Goal: Browse casually

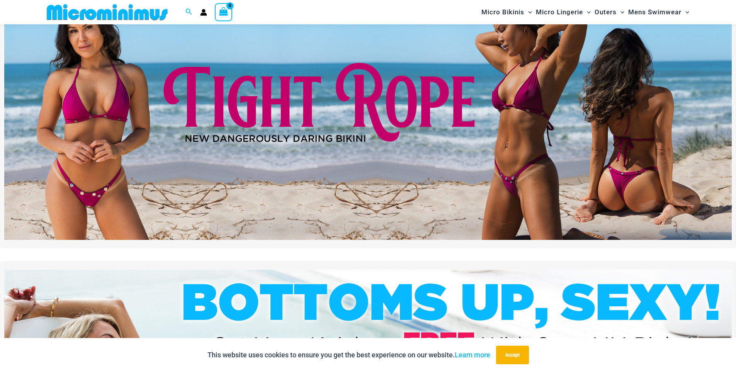
scroll to position [186, 0]
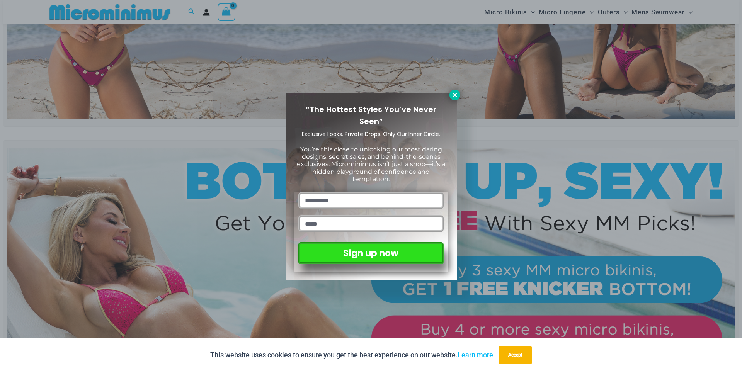
click at [453, 94] on icon at bounding box center [454, 95] width 4 height 4
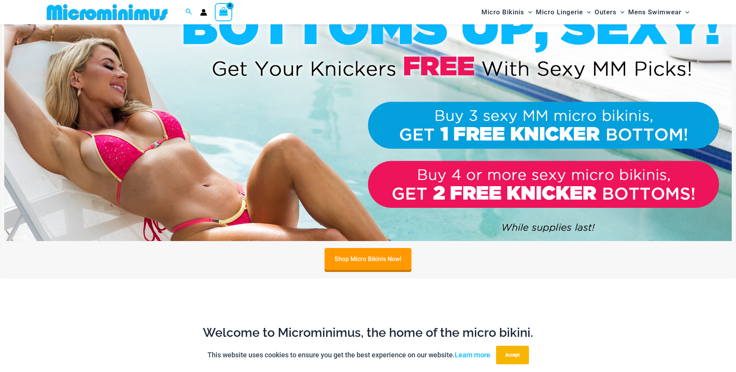
scroll to position [70, 0]
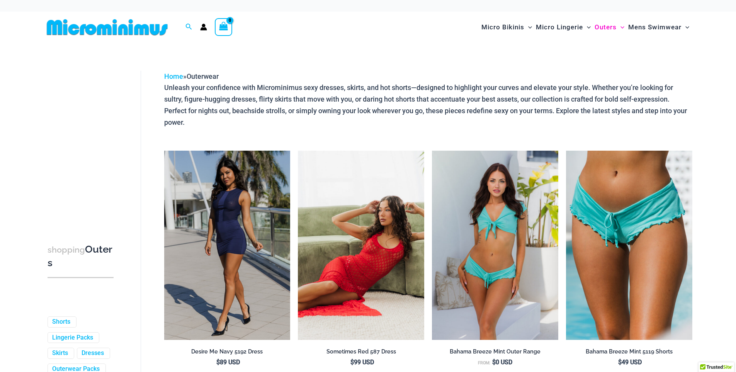
click at [377, 209] on img at bounding box center [361, 245] width 126 height 189
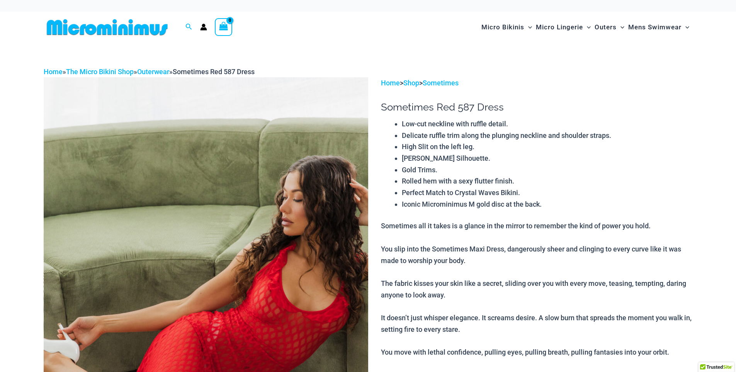
scroll to position [116, 0]
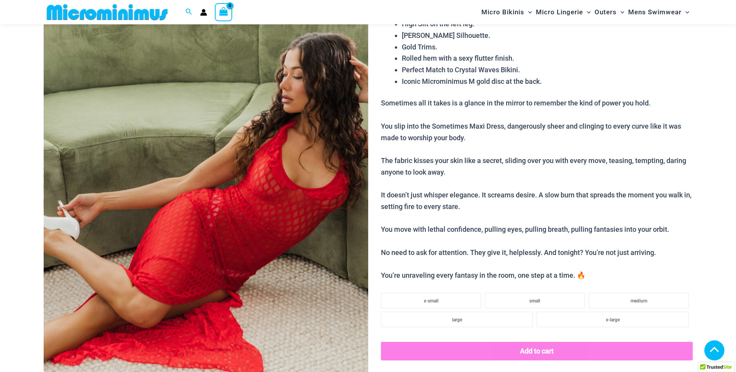
scroll to position [650, 0]
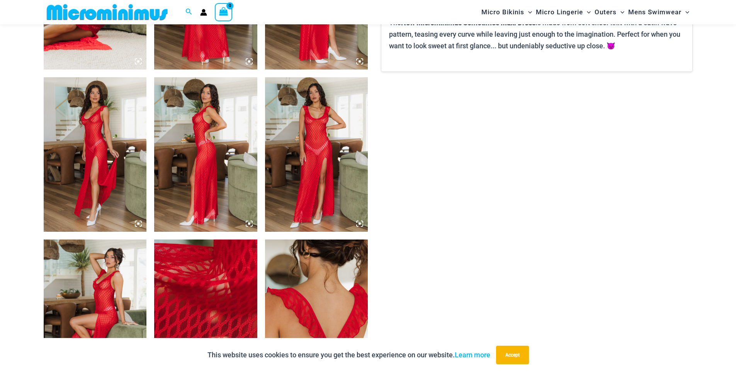
click at [358, 222] on icon at bounding box center [359, 223] width 7 height 7
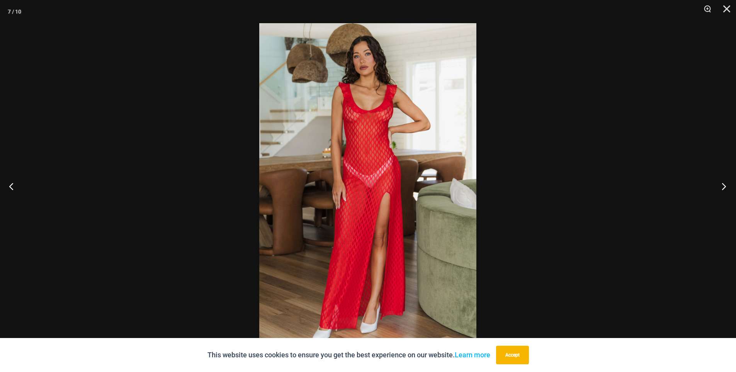
click at [723, 188] on button "Next" at bounding box center [721, 186] width 29 height 39
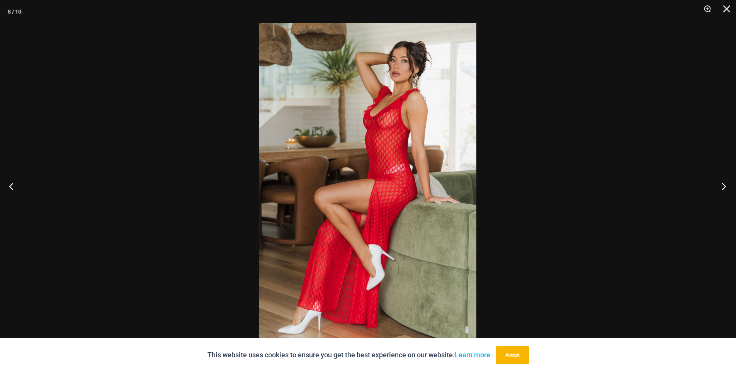
click at [723, 187] on button "Next" at bounding box center [721, 186] width 29 height 39
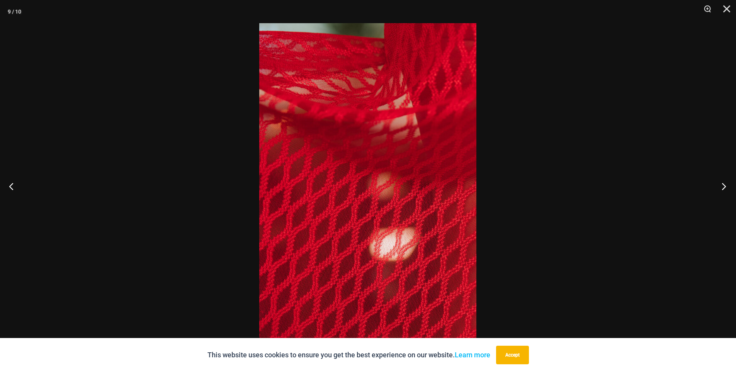
click at [723, 187] on button "Next" at bounding box center [721, 186] width 29 height 39
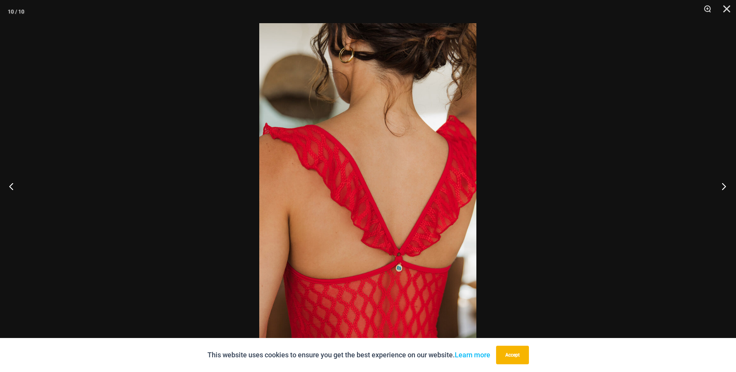
click at [723, 187] on button "Next" at bounding box center [721, 186] width 29 height 39
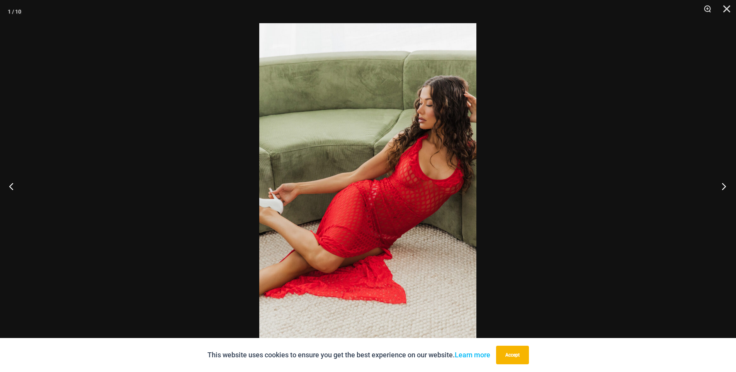
click at [722, 184] on button "Next" at bounding box center [721, 186] width 29 height 39
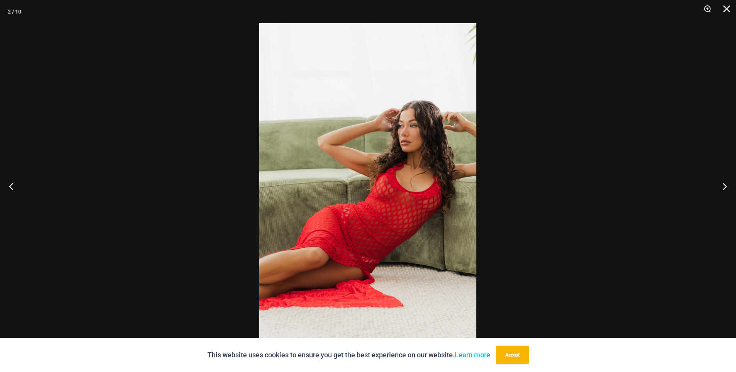
click at [380, 124] on img at bounding box center [367, 186] width 217 height 326
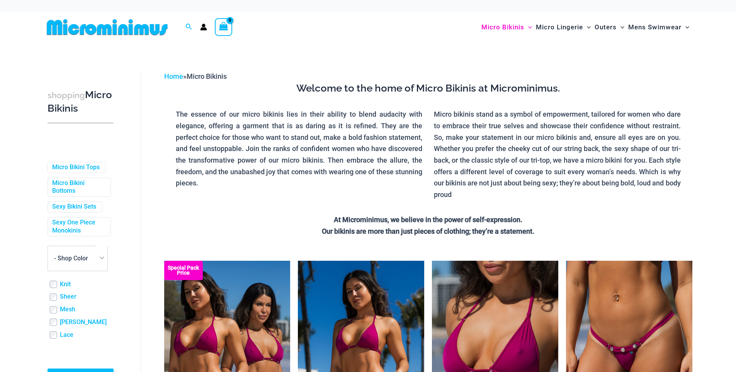
scroll to position [53, 0]
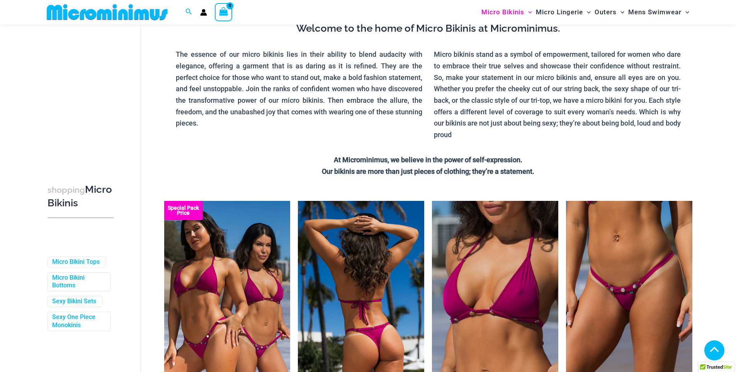
click at [346, 201] on img at bounding box center [361, 295] width 126 height 189
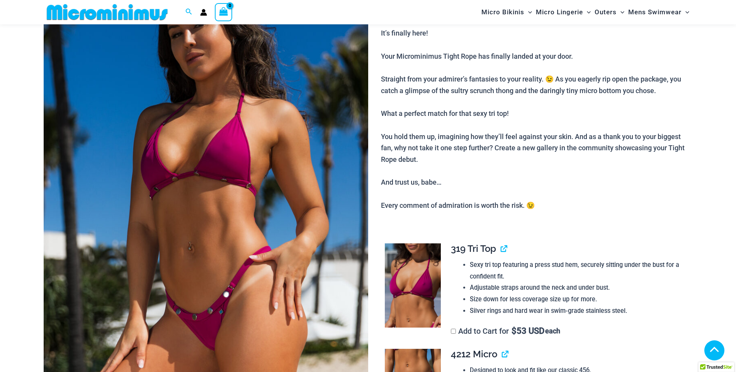
scroll to position [263, 0]
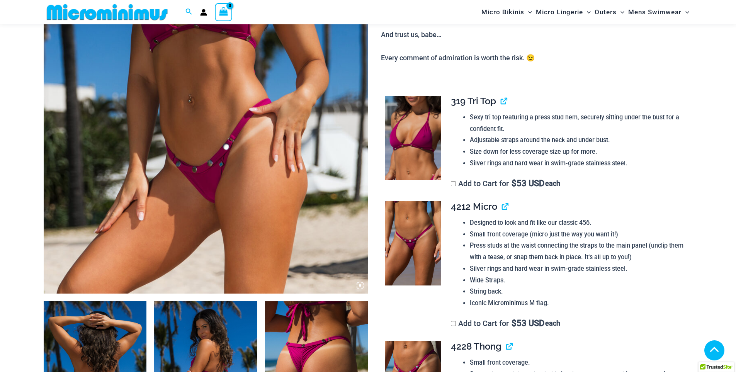
scroll to position [650, 0]
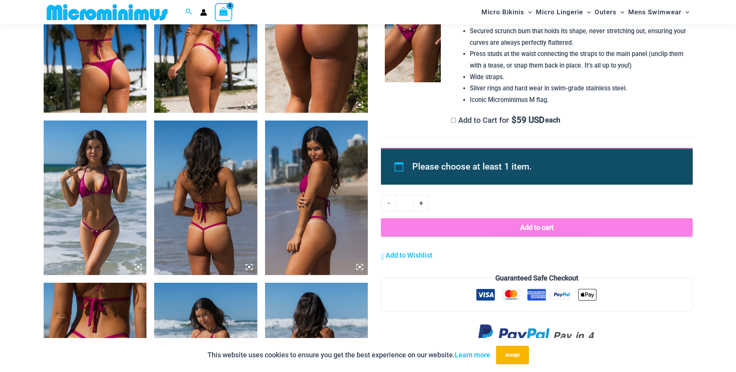
scroll to position [611, 0]
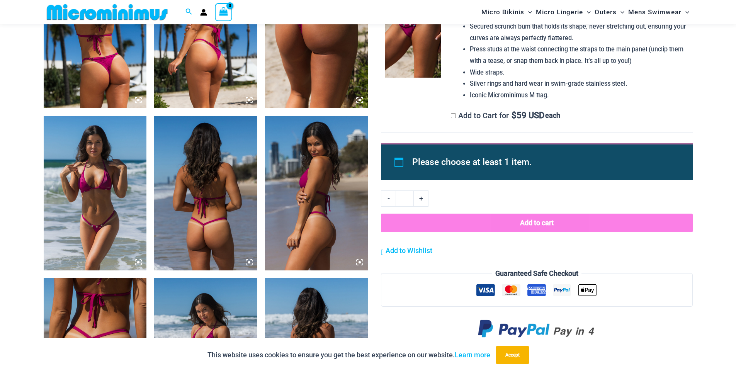
click at [135, 262] on icon at bounding box center [138, 262] width 7 height 7
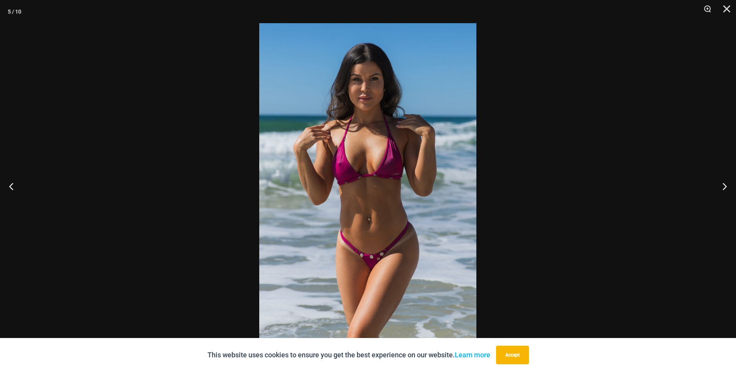
click at [302, 221] on img at bounding box center [367, 186] width 217 height 326
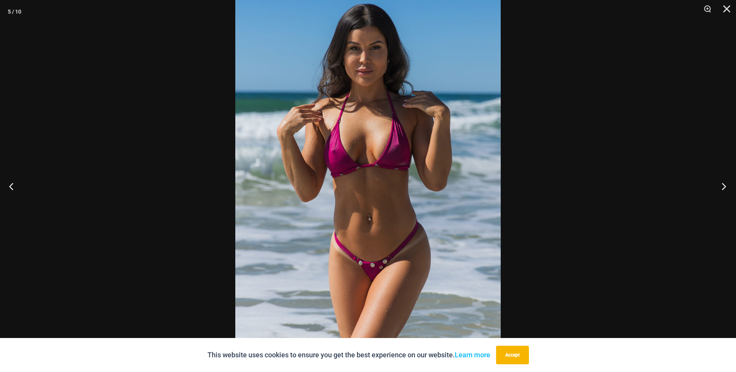
click at [719, 186] on button "Next" at bounding box center [721, 186] width 29 height 39
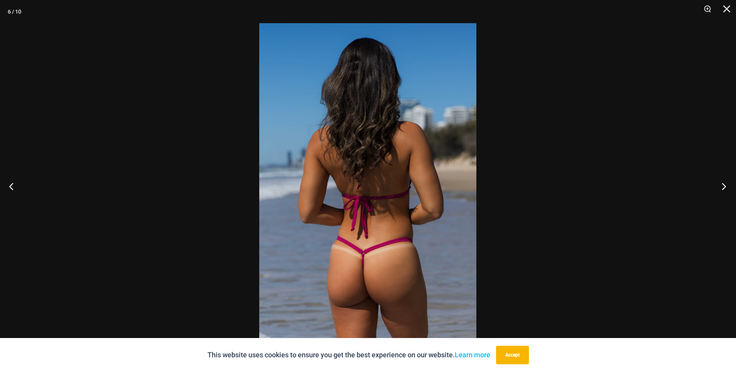
click at [719, 186] on button "Next" at bounding box center [721, 186] width 29 height 39
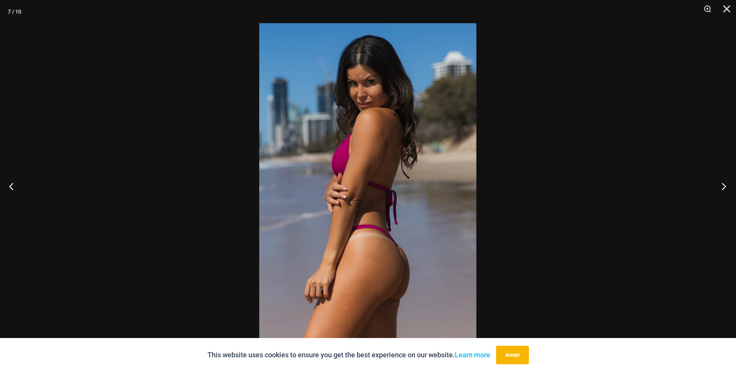
click at [720, 186] on button "Next" at bounding box center [721, 186] width 29 height 39
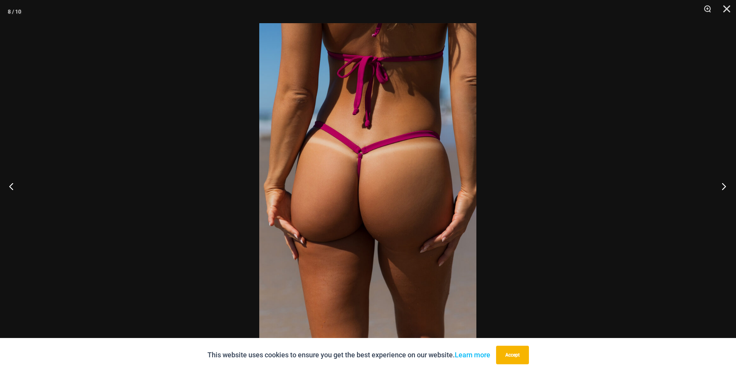
click at [720, 185] on button "Next" at bounding box center [721, 186] width 29 height 39
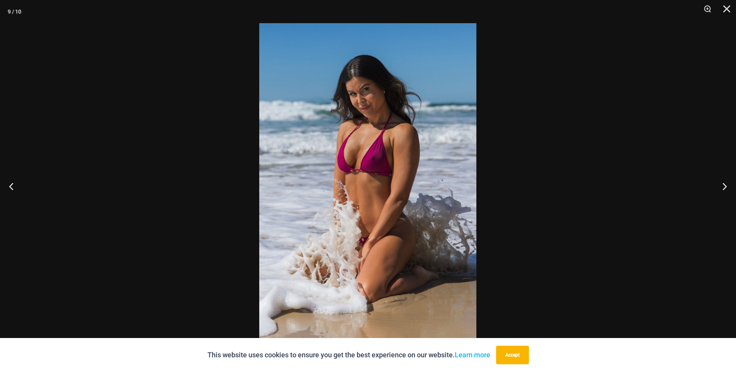
click at [442, 100] on img at bounding box center [367, 186] width 217 height 326
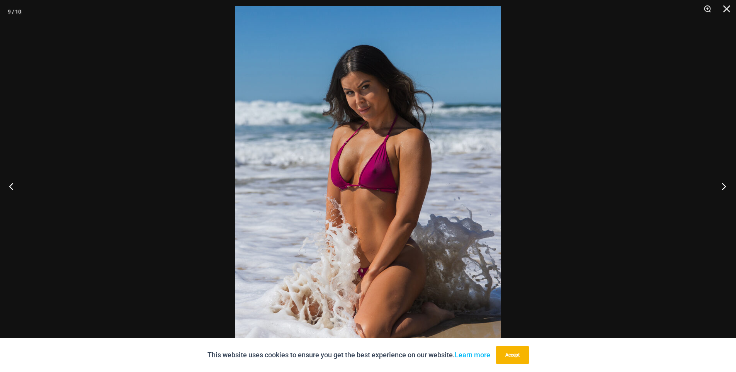
click at [724, 188] on button "Next" at bounding box center [721, 186] width 29 height 39
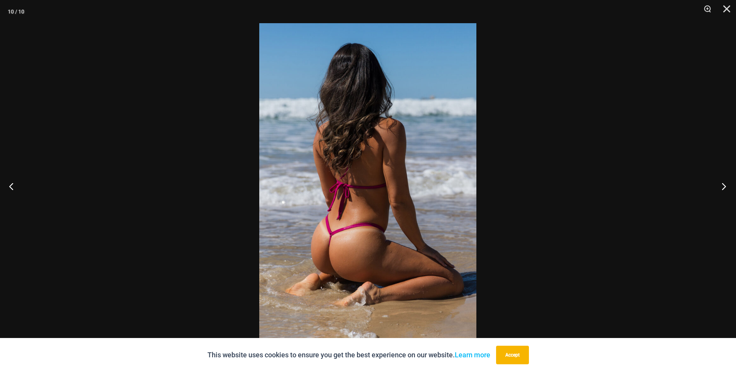
click at [724, 188] on button "Next" at bounding box center [721, 186] width 29 height 39
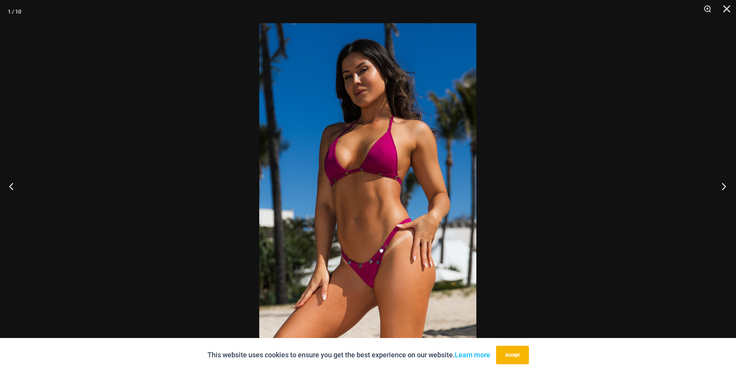
click at [724, 188] on button "Next" at bounding box center [721, 186] width 29 height 39
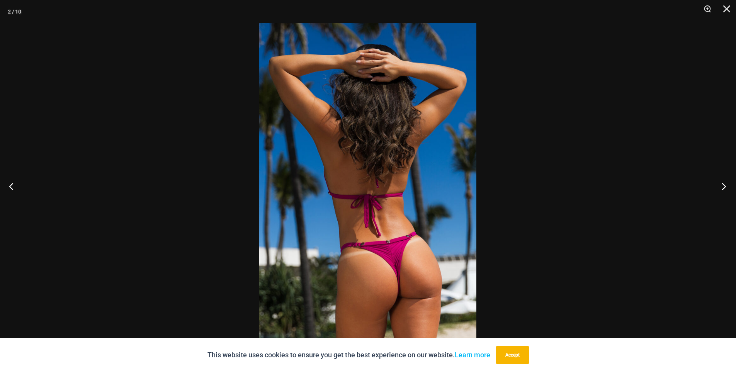
click at [724, 188] on button "Next" at bounding box center [721, 186] width 29 height 39
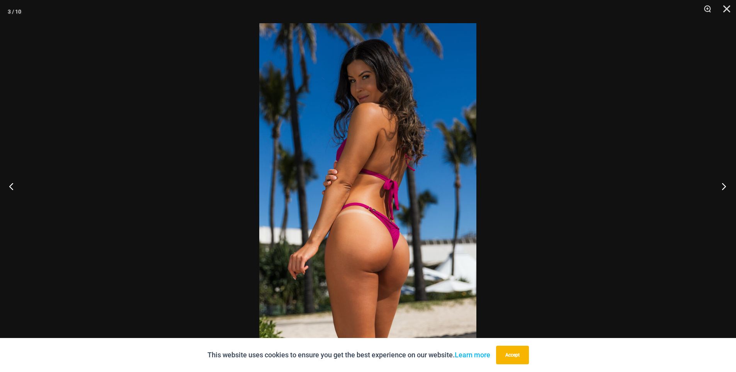
click at [724, 188] on button "Next" at bounding box center [721, 186] width 29 height 39
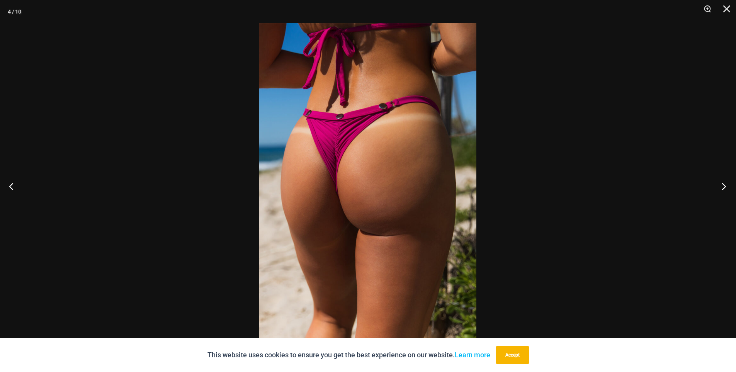
click at [724, 188] on button "Next" at bounding box center [721, 186] width 29 height 39
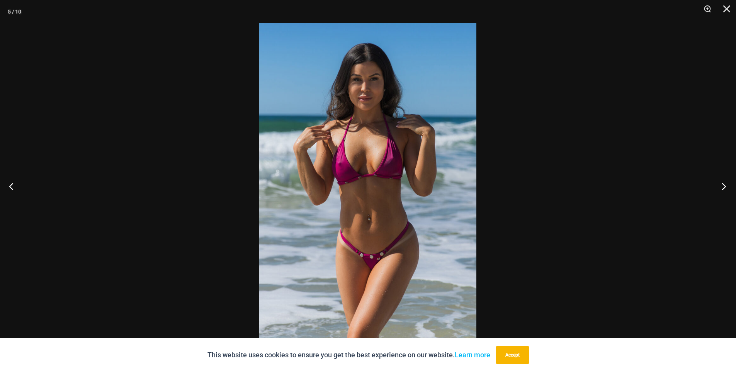
click at [724, 188] on button "Next" at bounding box center [721, 186] width 29 height 39
